Goal: Check status: Check status

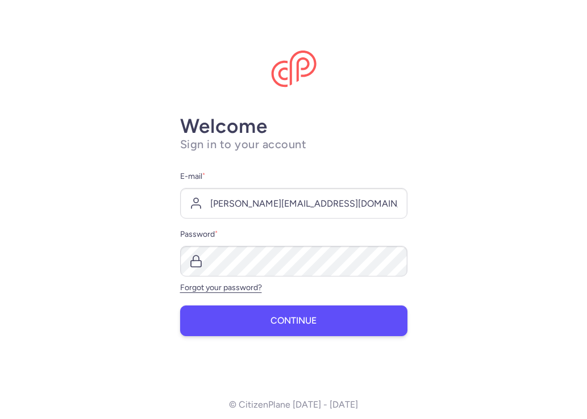
type input "[PERSON_NAME][EMAIL_ADDRESS][DOMAIN_NAME]"
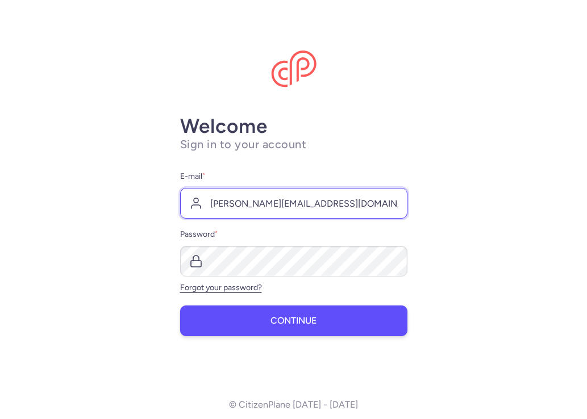
click at [293, 324] on button "Continue" at bounding box center [293, 321] width 227 height 31
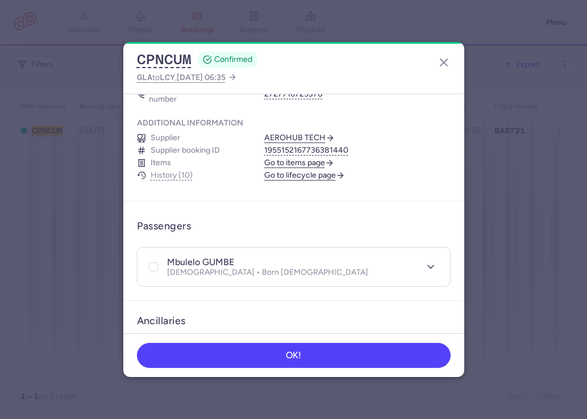
scroll to position [134, 0]
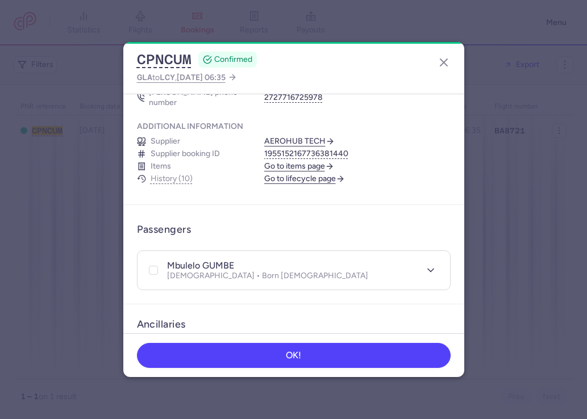
click at [305, 174] on link "Go to lifecycle page" at bounding box center [304, 179] width 81 height 10
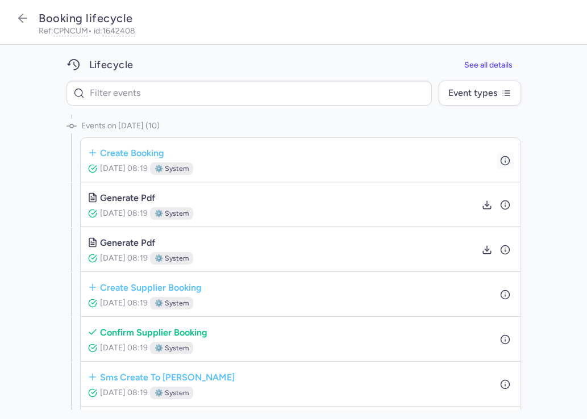
click at [510, 161] on icon "button" at bounding box center [505, 160] width 10 height 10
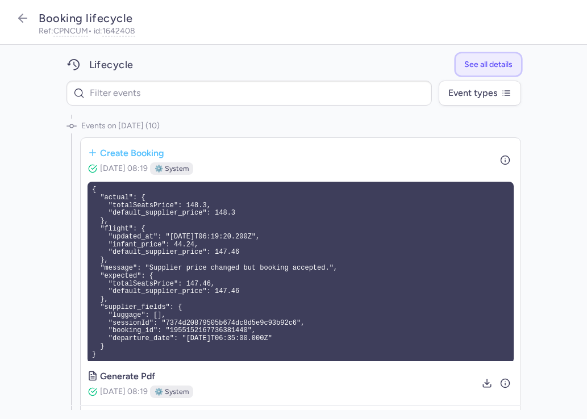
click at [492, 68] on span "See all details" at bounding box center [488, 64] width 48 height 9
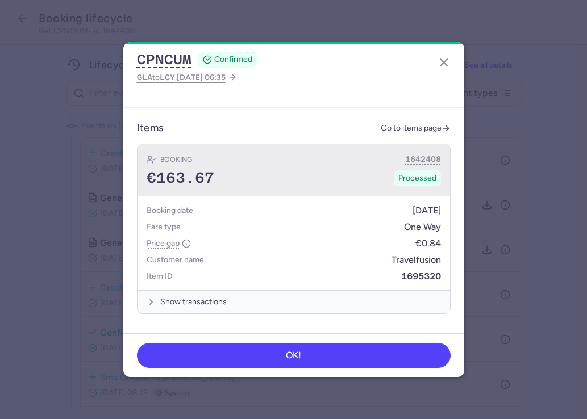
scroll to position [426, 0]
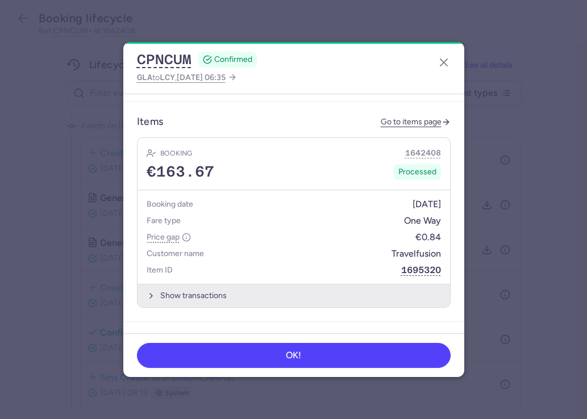
click at [234, 292] on button "Show transactions" at bounding box center [294, 295] width 313 height 23
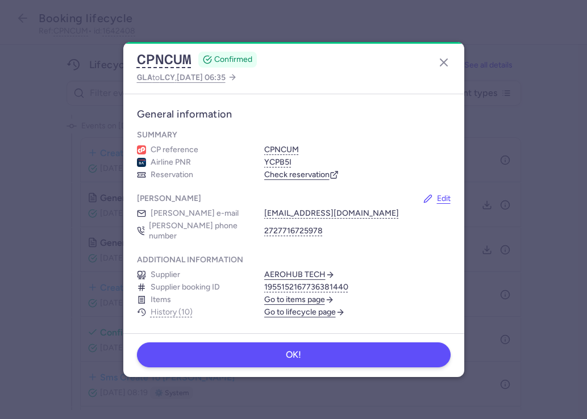
scroll to position [0, 0]
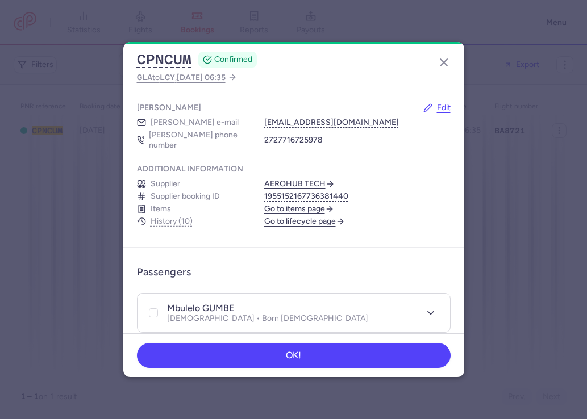
scroll to position [93, 0]
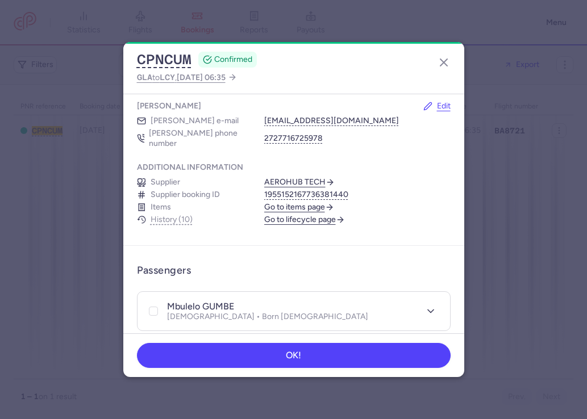
click at [309, 215] on link "Go to lifecycle page" at bounding box center [304, 220] width 81 height 10
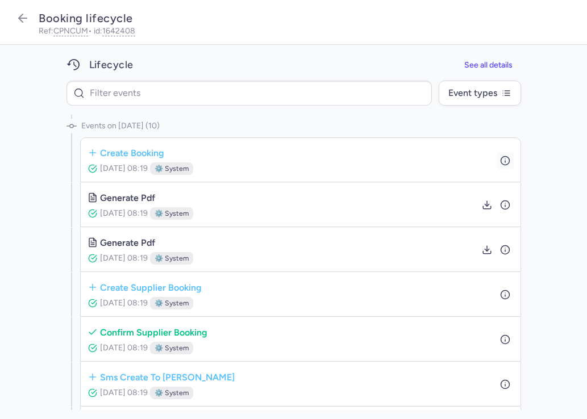
click at [505, 162] on line "button" at bounding box center [505, 161] width 0 height 2
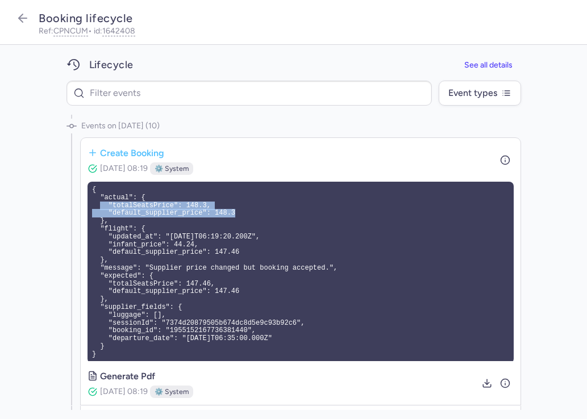
drag, startPoint x: 252, startPoint y: 213, endPoint x: 99, endPoint y: 206, distance: 153.1
click at [99, 206] on pre "{ "actual": { "totalSeatsPrice": 148.3, "default_supplier_price": 148.3 }, "fli…" at bounding box center [301, 273] width 426 height 182
click at [238, 286] on pre "{ "actual": { "totalSeatsPrice": 148.3, "default_supplier_price": 148.3 }, "fli…" at bounding box center [301, 273] width 426 height 182
drag, startPoint x: 146, startPoint y: 346, endPoint x: 85, endPoint y: 188, distance: 169.3
click at [85, 186] on div "create booking Aug 12, 2025, 08:19 ⚙️ system { "actual": { "totalSeatsPrice": 1…" at bounding box center [300, 255] width 441 height 234
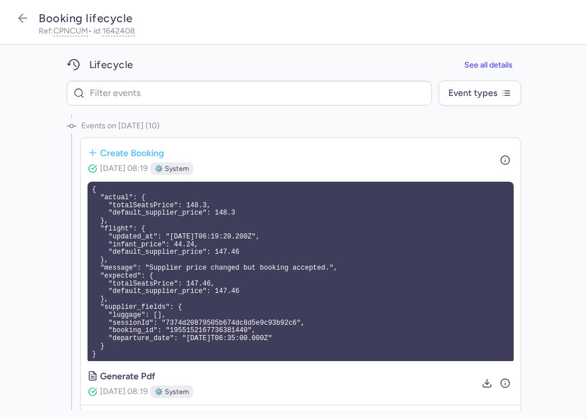
copy pre "{ "actual": { "totalSeatsPrice": 148.3, "default_supplier_price": 148.3 }, "fli…"
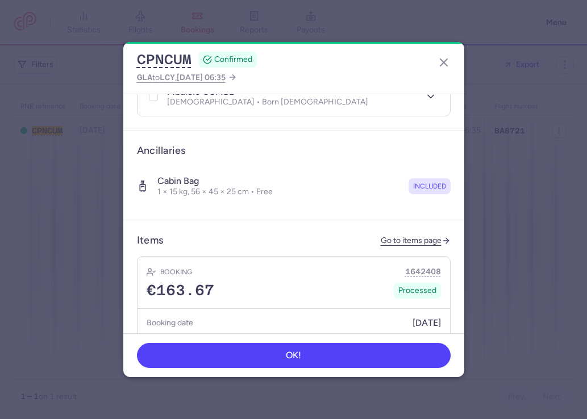
scroll to position [339, 0]
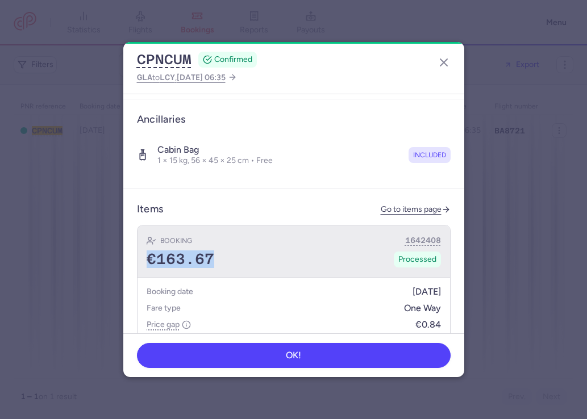
drag, startPoint x: 146, startPoint y: 252, endPoint x: 213, endPoint y: 256, distance: 67.2
click at [213, 256] on span "€163.67" at bounding box center [181, 259] width 68 height 17
copy span "€163.67"
